Goal: Book appointment/travel/reservation

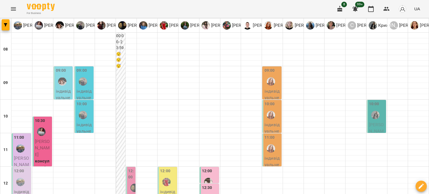
scroll to position [28, 0]
click at [42, 139] on span "[PERSON_NAME]" at bounding box center [42, 148] width 15 height 18
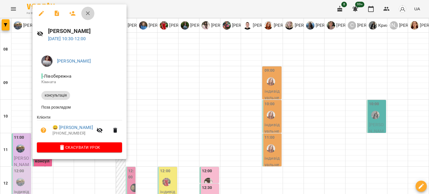
click at [87, 15] on icon "button" at bounding box center [88, 13] width 7 height 7
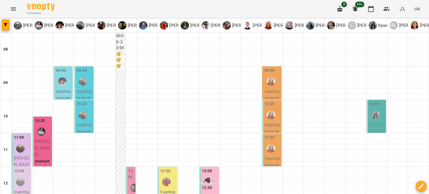
scroll to position [223, 0]
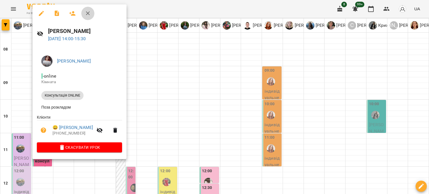
click at [88, 12] on icon "button" at bounding box center [88, 13] width 7 height 7
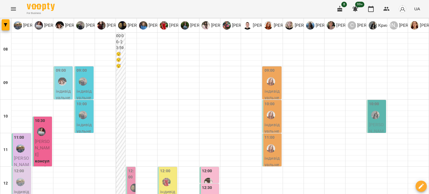
scroll to position [279, 0]
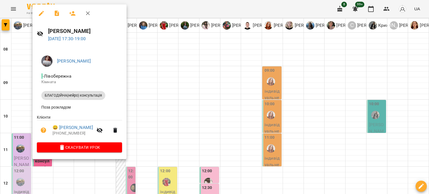
click at [87, 16] on icon "button" at bounding box center [88, 13] width 7 height 7
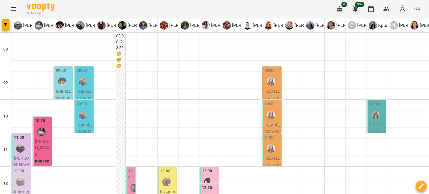
scroll to position [344, 0]
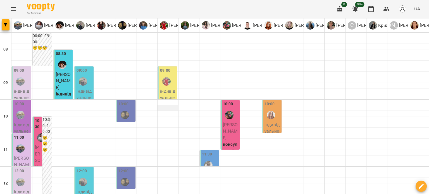
scroll to position [84, 0]
click at [35, 144] on p "[PERSON_NAME]" at bounding box center [38, 167] width 6 height 46
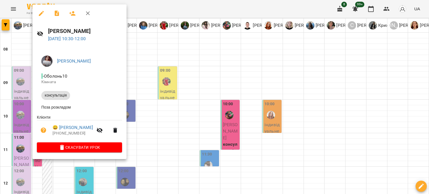
click at [89, 14] on icon "button" at bounding box center [88, 13] width 4 height 4
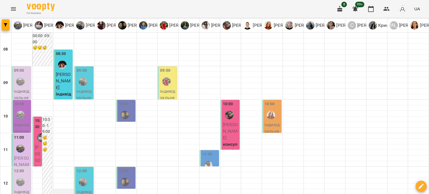
scroll to position [28, 0]
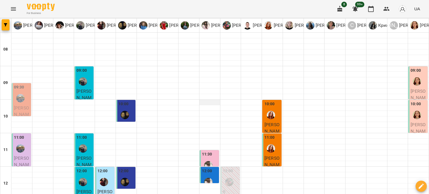
scroll to position [0, 0]
